Goal: Information Seeking & Learning: Learn about a topic

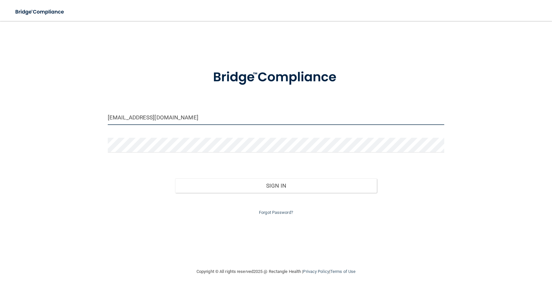
click at [208, 118] on input "[EMAIL_ADDRESS][DOMAIN_NAME]" at bounding box center [276, 117] width 336 height 15
click at [206, 121] on input "[EMAIL_ADDRESS][DOMAIN_NAME]" at bounding box center [276, 117] width 336 height 15
type input "[PERSON_NAME][EMAIL_ADDRESS][DOMAIN_NAME]"
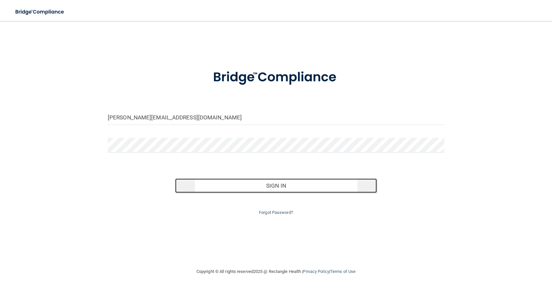
click at [284, 187] on button "Sign In" at bounding box center [276, 186] width 202 height 14
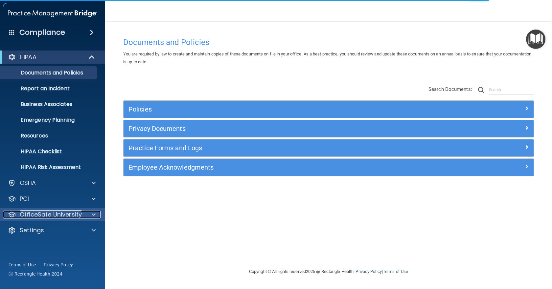
click at [49, 213] on p "OfficeSafe University" at bounding box center [51, 215] width 62 height 8
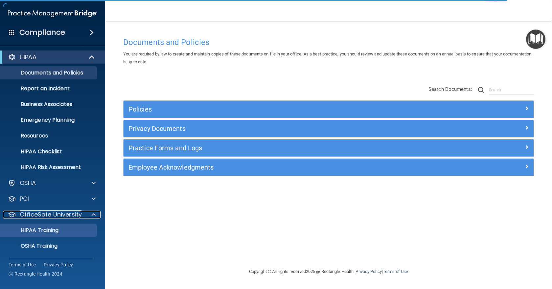
scroll to position [31, 0]
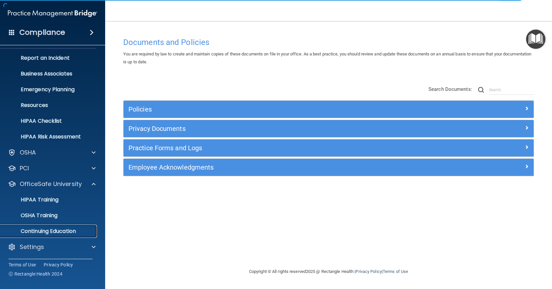
click at [58, 231] on p "Continuing Education" at bounding box center [49, 231] width 90 height 7
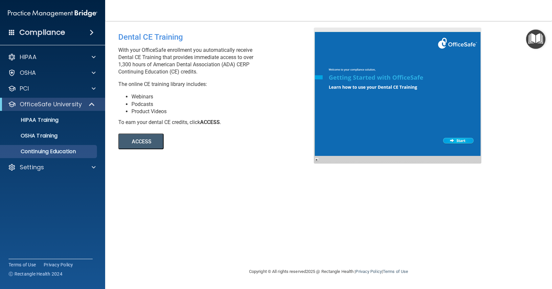
click at [133, 141] on button "ACCESS" at bounding box center [140, 142] width 45 height 16
click at [40, 168] on p "Settings" at bounding box center [32, 168] width 24 height 8
click at [35, 228] on p "Sign Out" at bounding box center [49, 230] width 90 height 7
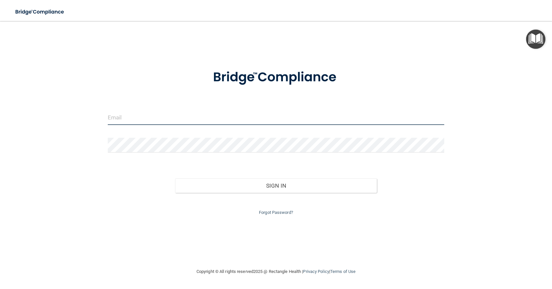
type input "[PERSON_NAME][EMAIL_ADDRESS][DOMAIN_NAME]"
